Goal: Information Seeking & Learning: Get advice/opinions

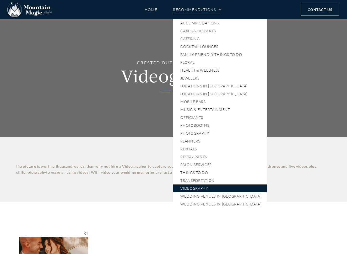
click at [185, 10] on link "Recommendations" at bounding box center [197, 9] width 48 height 9
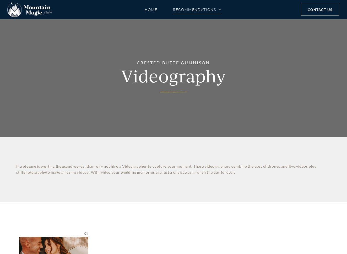
click at [185, 10] on link "Recommendations" at bounding box center [197, 9] width 48 height 9
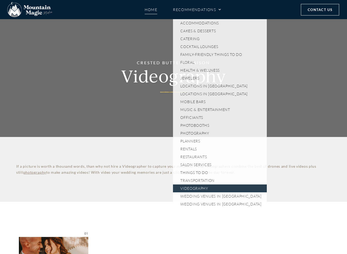
click at [148, 11] on link "Home" at bounding box center [151, 9] width 13 height 9
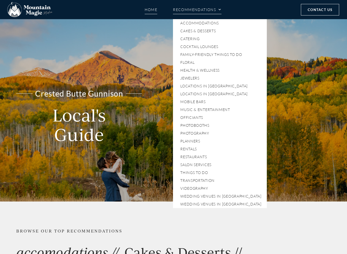
click at [197, 9] on link "Recommendations" at bounding box center [197, 9] width 48 height 9
click at [221, 9] on span "Menu" at bounding box center [218, 10] width 5 height 8
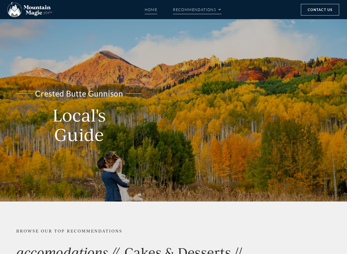
click at [220, 8] on span "Menu" at bounding box center [218, 10] width 5 height 8
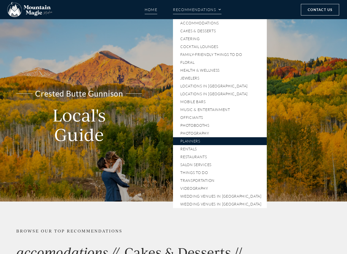
click at [197, 140] on link "Planners" at bounding box center [220, 141] width 94 height 8
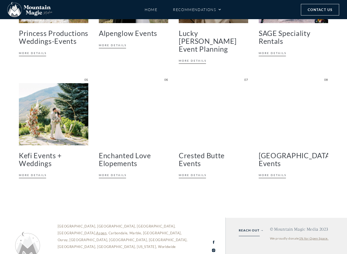
scroll to position [288, 0]
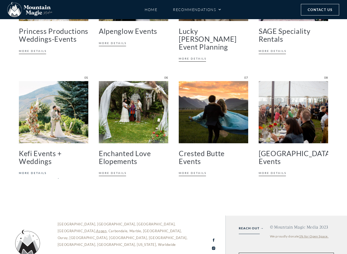
click at [38, 171] on link "More Details" at bounding box center [33, 173] width 28 height 5
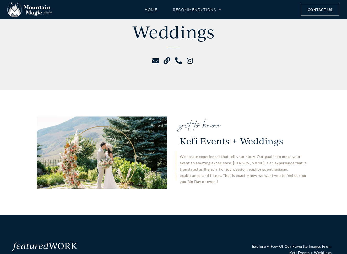
scroll to position [50, 0]
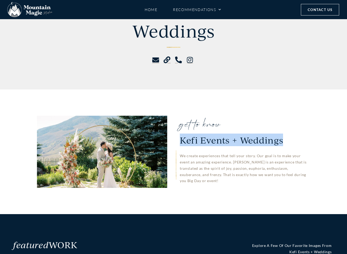
drag, startPoint x: 180, startPoint y: 139, endPoint x: 290, endPoint y: 144, distance: 109.9
click at [290, 144] on div "get to know Kefi Events + Weddings We create experiences that tell your story. …" at bounding box center [245, 152] width 130 height 72
copy span "Kefi Events + Weddings"
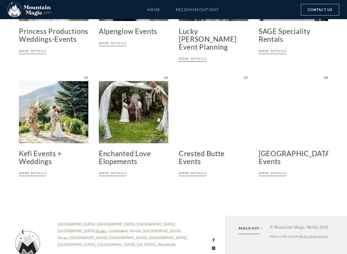
scroll to position [288, 0]
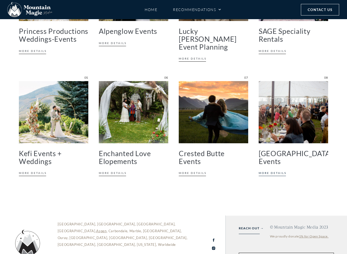
click at [273, 171] on link "More Details" at bounding box center [273, 173] width 28 height 5
click at [275, 171] on link "More Details" at bounding box center [273, 173] width 28 height 5
click at [290, 119] on img at bounding box center [293, 112] width 69 height 62
click at [265, 171] on link "More Details" at bounding box center [273, 173] width 28 height 5
click at [265, 161] on div "Sixth Street Events More Details" at bounding box center [293, 129] width 69 height 97
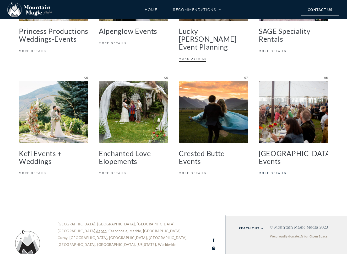
click at [269, 171] on link "More Details" at bounding box center [273, 173] width 28 height 5
click at [270, 128] on img at bounding box center [293, 112] width 69 height 62
click at [191, 171] on link "More Details" at bounding box center [193, 173] width 28 height 5
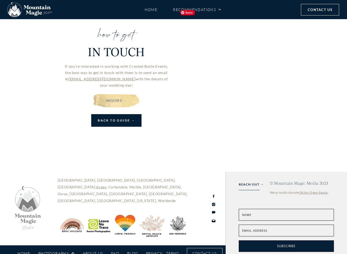
scroll to position [450, 0]
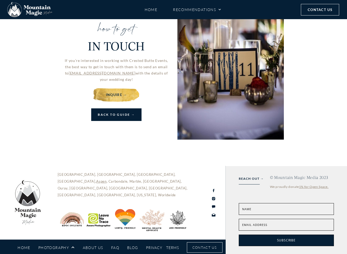
drag, startPoint x: 64, startPoint y: 73, endPoint x: 125, endPoint y: 75, distance: 60.6
click at [125, 75] on div "If you’re interested in working with Crested Butte Events, the best way to get …" at bounding box center [116, 69] width 106 height 25
copy link "rachael@crestedbutteevents.com"
